Goal: Task Accomplishment & Management: Manage account settings

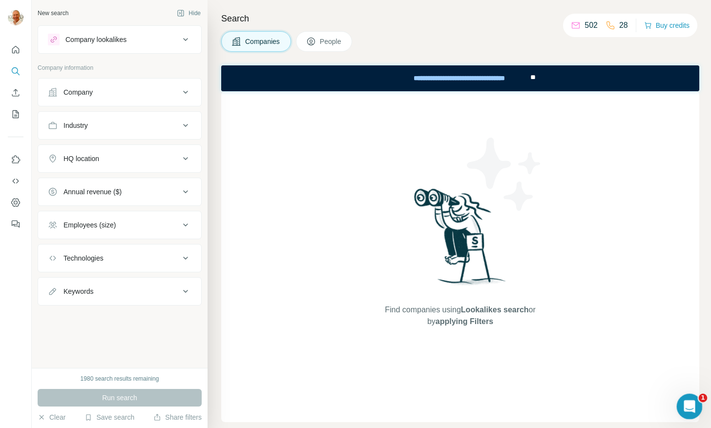
click at [694, 395] on div "Open Intercom Messenger" at bounding box center [688, 405] width 32 height 32
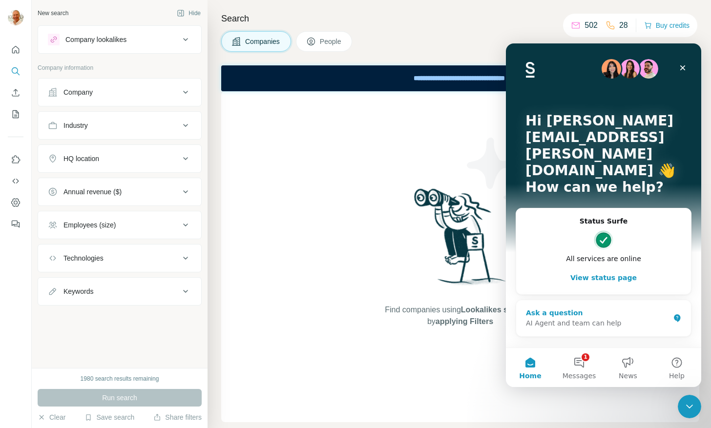
click at [585, 318] on div "AI Agent and team can help" at bounding box center [598, 323] width 144 height 10
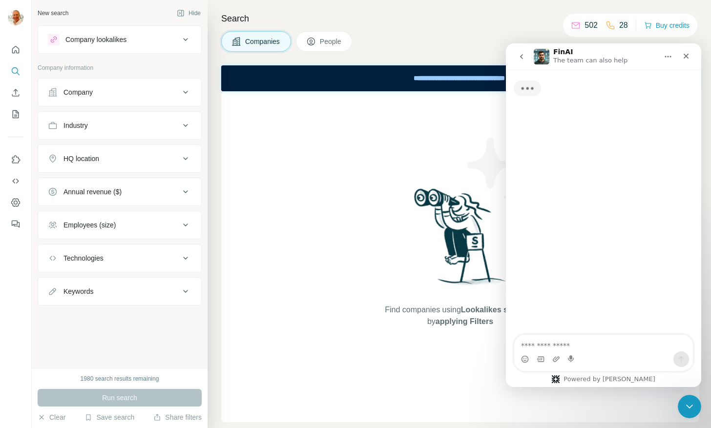
click at [553, 354] on div "Intercom messenger" at bounding box center [556, 360] width 8 height 16
click at [547, 349] on textarea "Ask a question…" at bounding box center [603, 343] width 179 height 17
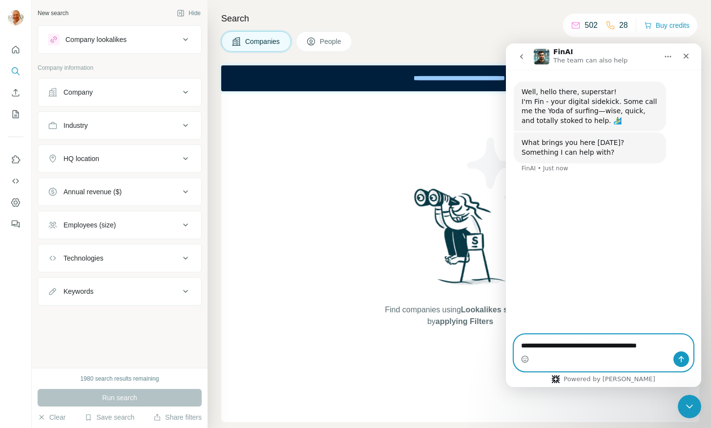
type textarea "**********"
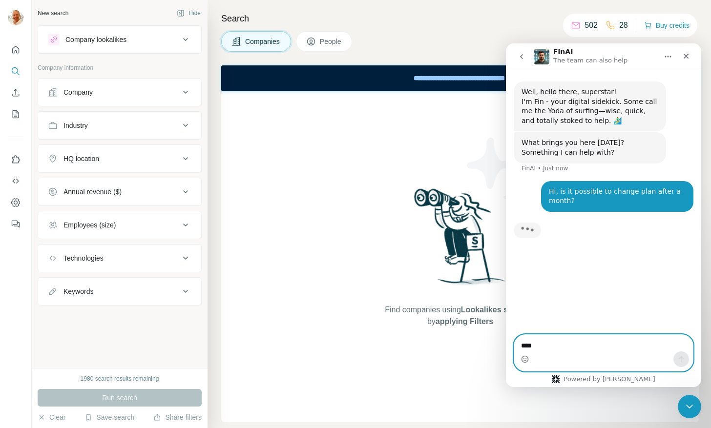
type textarea "*****"
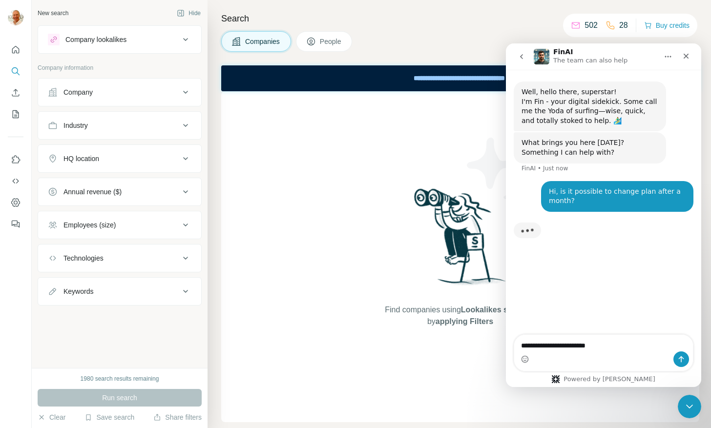
type textarea "**********"
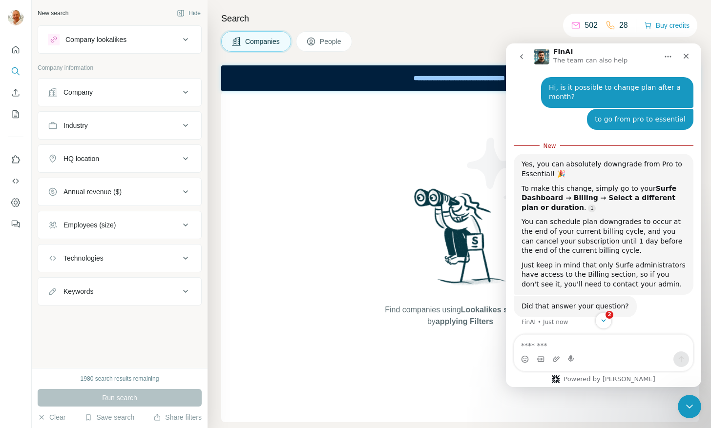
scroll to position [126, 0]
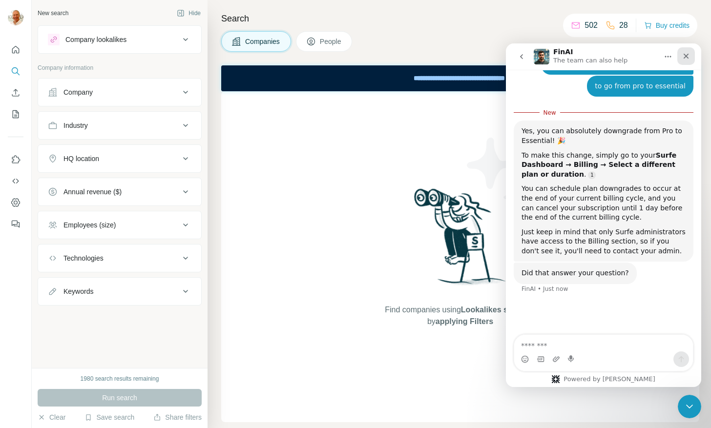
click at [685, 59] on icon "Close" at bounding box center [686, 56] width 8 height 8
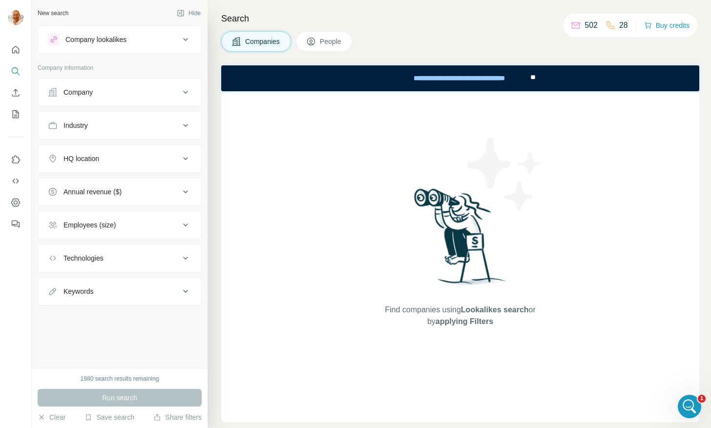
scroll to position [81, 0]
click at [571, 27] on icon at bounding box center [576, 26] width 10 height 10
click at [585, 27] on p "502" at bounding box center [591, 26] width 13 height 12
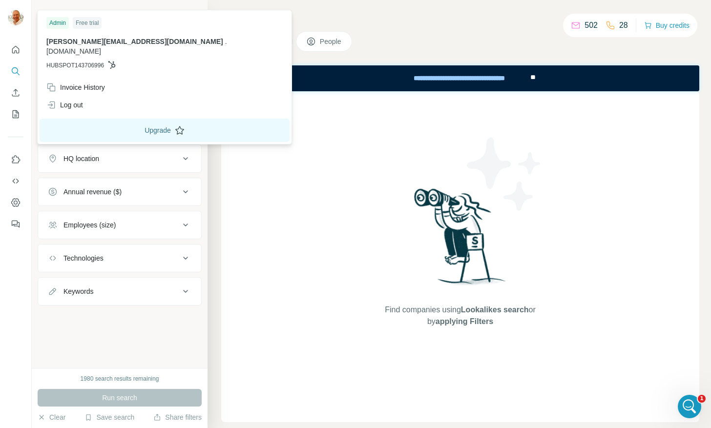
click at [123, 119] on button "Upgrade" at bounding box center [165, 130] width 250 height 23
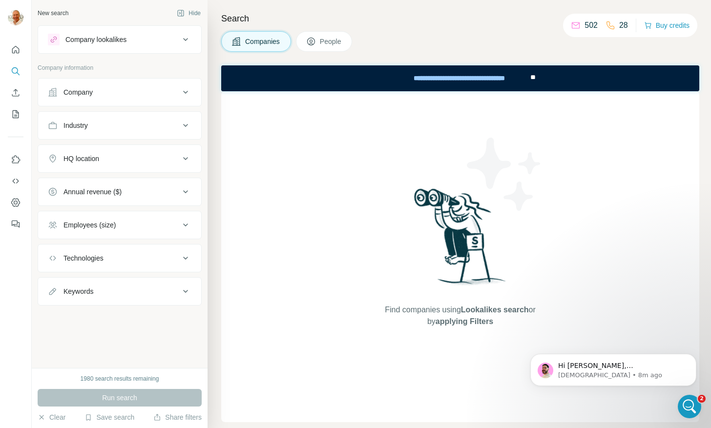
scroll to position [180, 0]
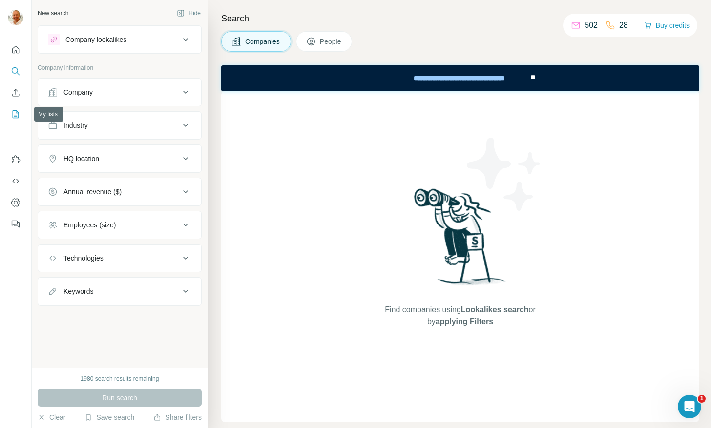
click at [14, 115] on icon "My lists" at bounding box center [16, 114] width 10 height 10
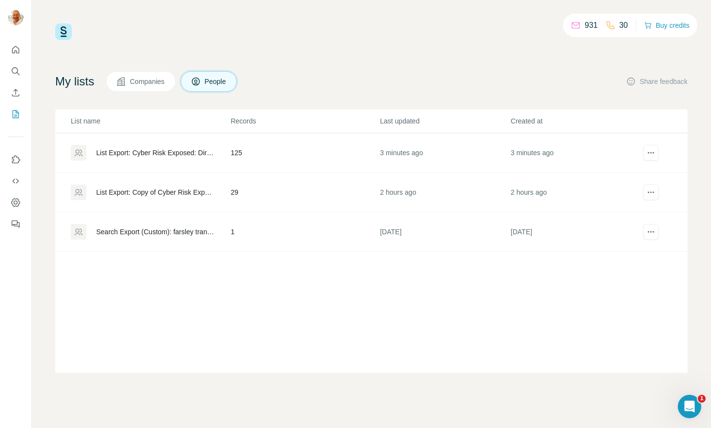
click at [166, 158] on div "List Export: Cyber Risk Exposed: Directors/Leads - Harrogate & Leeds C1 - [DATE…" at bounding box center [150, 153] width 159 height 16
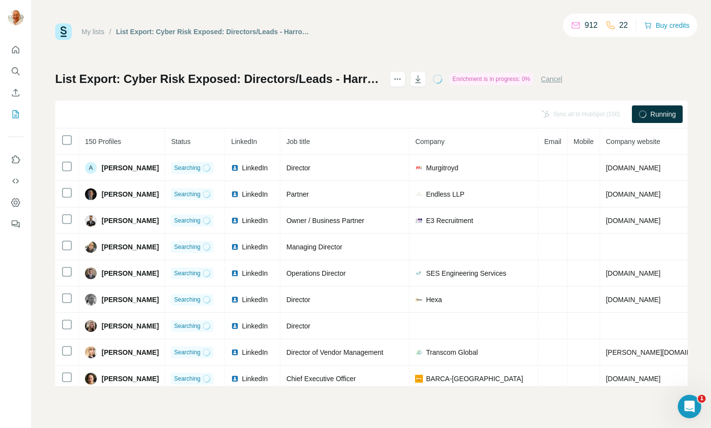
scroll to position [180, 0]
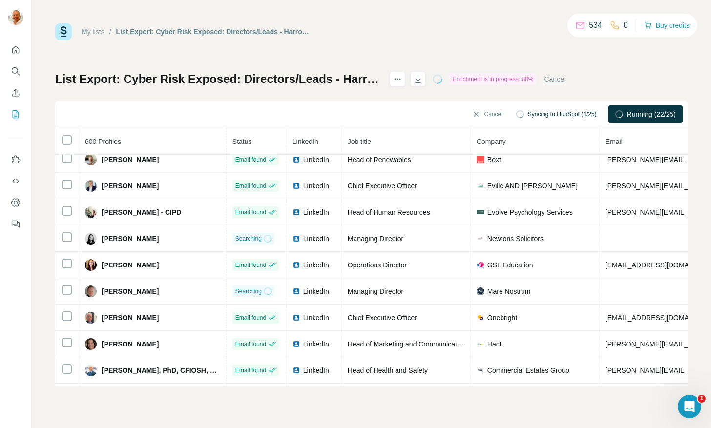
scroll to position [120, 0]
